Goal: Transaction & Acquisition: Purchase product/service

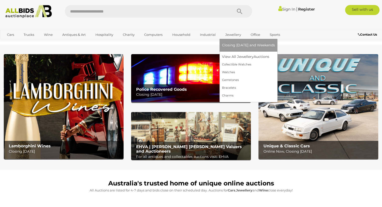
click at [230, 34] on link "Jewellery" at bounding box center [233, 35] width 22 height 8
click at [233, 81] on link "Gemstones" at bounding box center [248, 80] width 53 height 8
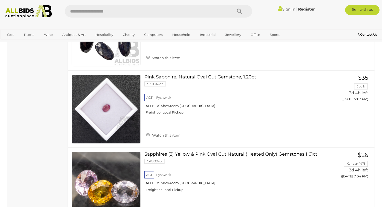
scroll to position [2034, 0]
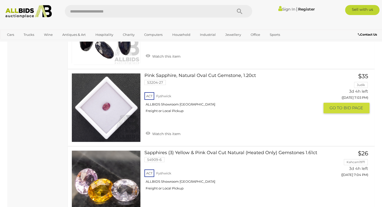
click at [110, 103] on link at bounding box center [106, 107] width 69 height 69
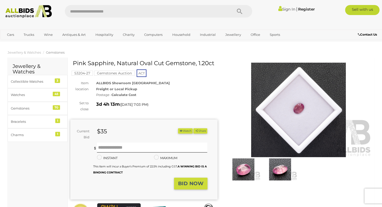
click at [245, 163] on img at bounding box center [243, 170] width 34 height 22
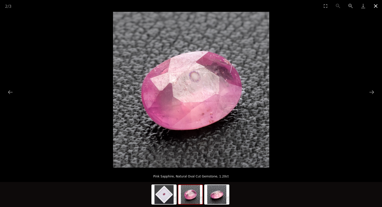
click at [375, 5] on button "Close gallery" at bounding box center [375, 6] width 13 height 12
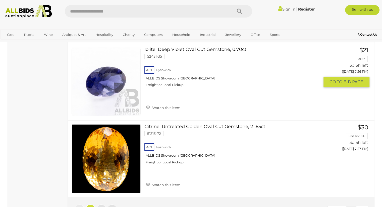
scroll to position [3803, 0]
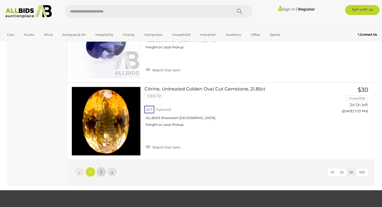
click at [102, 170] on span "2" at bounding box center [101, 172] width 2 height 5
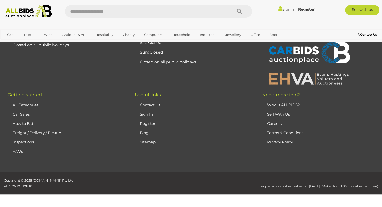
scroll to position [33, 0]
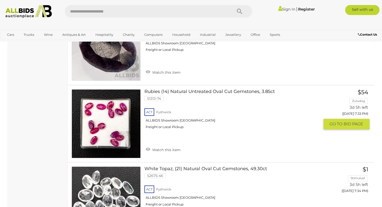
scroll to position [309, 0]
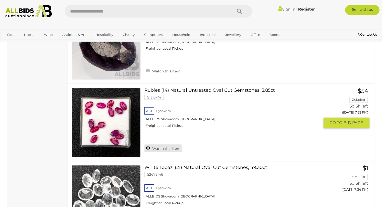
click at [159, 149] on link "Watch this item" at bounding box center [162, 149] width 37 height 8
click at [115, 131] on img at bounding box center [106, 122] width 69 height 69
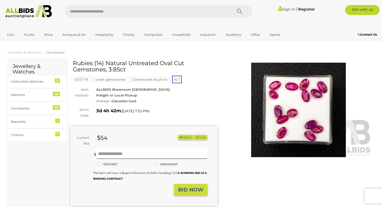
click at [280, 118] on img at bounding box center [298, 110] width 147 height 95
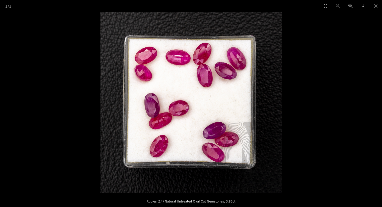
click at [317, 70] on picture at bounding box center [191, 102] width 382 height 181
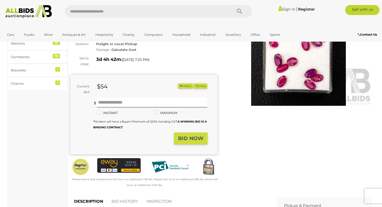
scroll to position [100, 0]
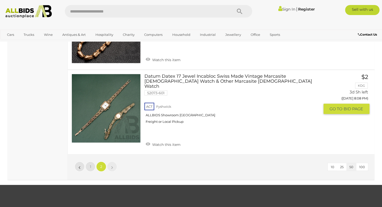
scroll to position [1496, 0]
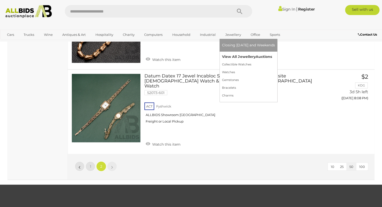
click at [239, 58] on link "View All Jewellery Auctions" at bounding box center [248, 57] width 53 height 8
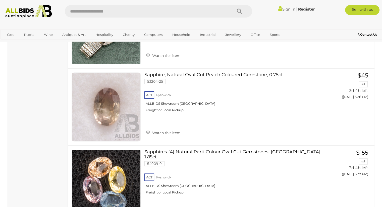
scroll to position [703, 0]
